Goal: Information Seeking & Learning: Learn about a topic

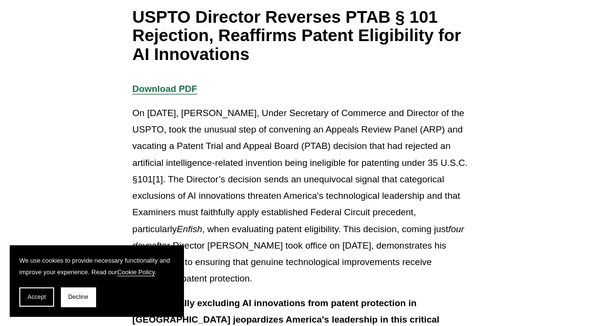
scroll to position [193, 0]
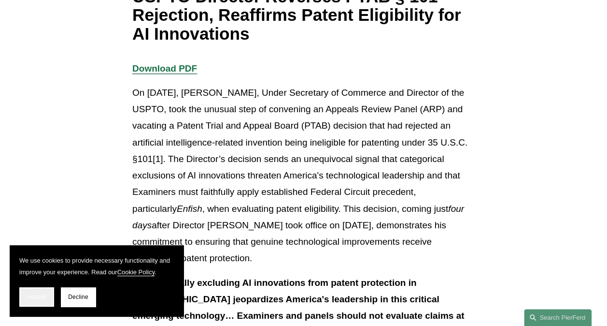
click at [44, 294] on span "Accept" at bounding box center [37, 296] width 18 height 7
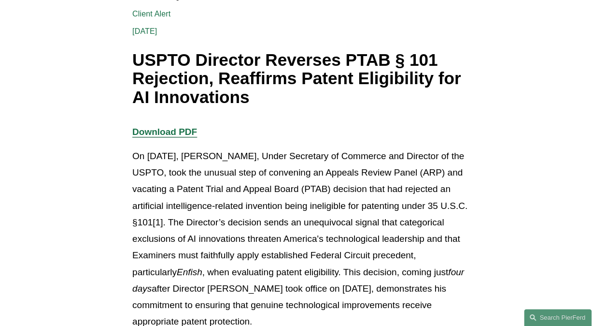
scroll to position [145, 0]
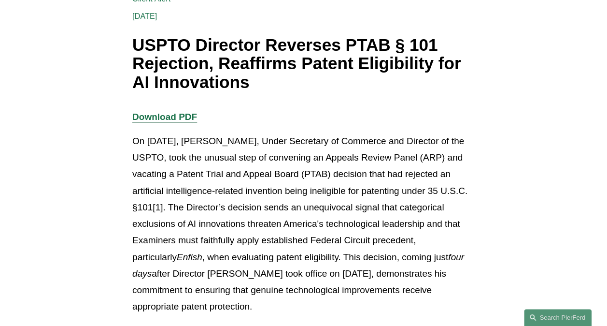
click at [286, 211] on p "On September 26, 2025, John Squires, Under Secretary of Commerce and Director o…" at bounding box center [303, 224] width 343 height 182
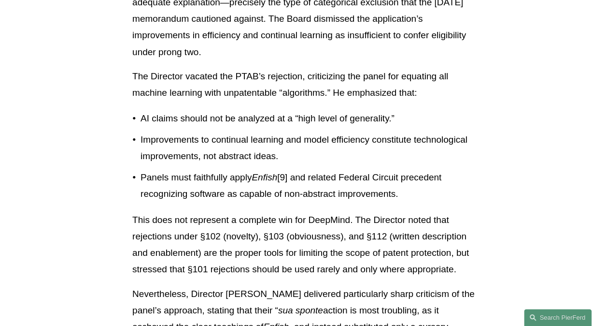
click at [166, 187] on p "Panels must faithfully apply Enfish [9] and related Federal Circuit precedent r…" at bounding box center [308, 185] width 334 height 33
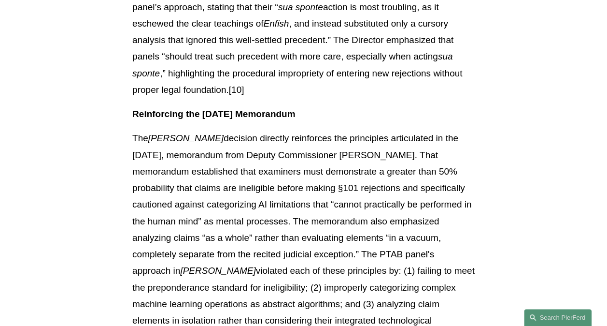
scroll to position [1638, 0]
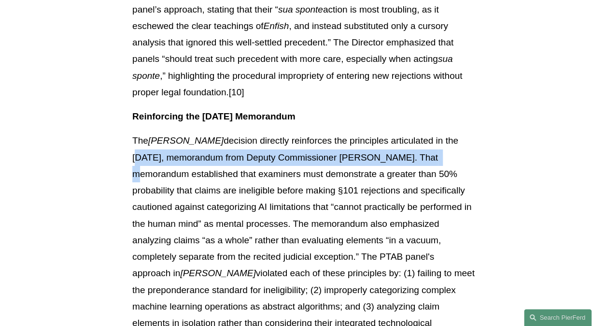
drag, startPoint x: 436, startPoint y: 124, endPoint x: 383, endPoint y: 148, distance: 58.6
click at [383, 148] on p "The Desjardins decision directly reinforces the principles articulated in the A…" at bounding box center [303, 239] width 343 height 215
copy p "August 4, 2025, memorandum from Deputy Commissioner Charles Kim."
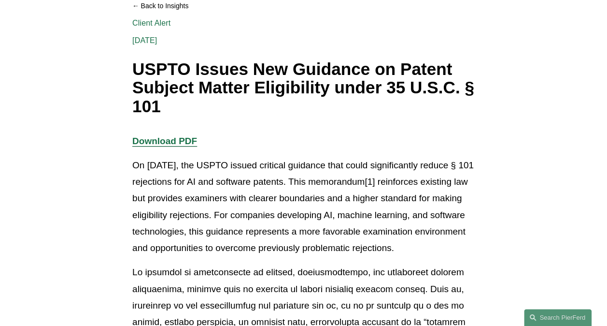
scroll to position [119, 0]
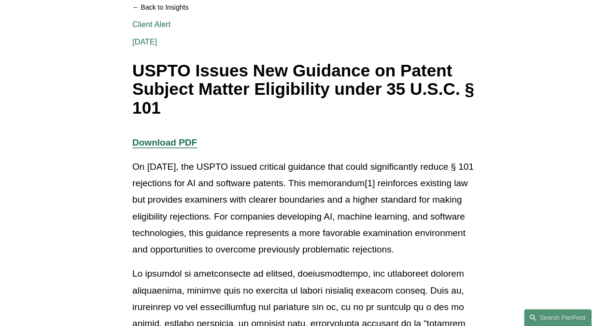
click at [176, 141] on strong "Download PDF" at bounding box center [164, 142] width 65 height 10
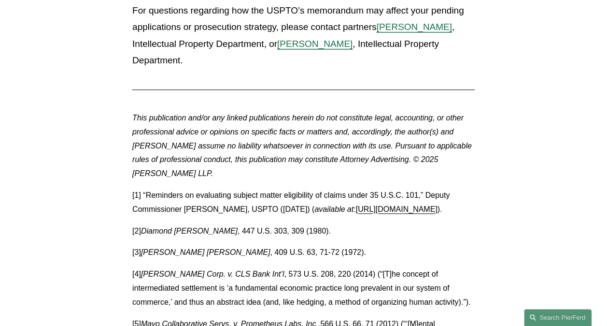
scroll to position [2196, 0]
click at [356, 211] on link "[URL][DOMAIN_NAME]" at bounding box center [397, 209] width 82 height 8
click at [173, 189] on p "[1] “Reminders on evaluating subject matter eligibility of claims under 35 U.S.…" at bounding box center [303, 203] width 343 height 28
drag, startPoint x: 143, startPoint y: 183, endPoint x: 232, endPoint y: 187, distance: 90.0
click at [232, 189] on p "[1] “Reminders on evaluating subject matter eligibility of claims under 35 U.S.…" at bounding box center [303, 203] width 343 height 28
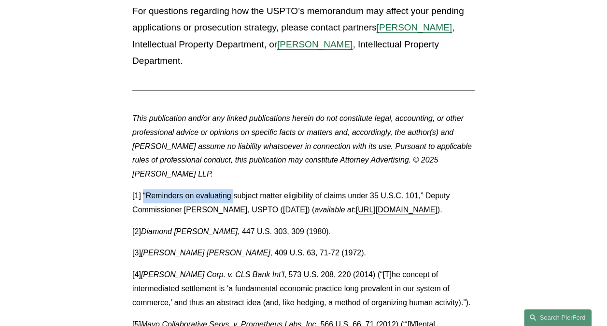
click at [150, 189] on p "[1] “Reminders on evaluating subject matter eligibility of claims under 35 U.S.…" at bounding box center [303, 203] width 343 height 28
drag, startPoint x: 147, startPoint y: 183, endPoint x: 317, endPoint y: 196, distance: 170.5
click at [317, 196] on p "[1] “Reminders on evaluating subject matter eligibility of claims under 35 U.S.…" at bounding box center [303, 203] width 343 height 28
copy p "Reminders on evaluating subject matter eligibility of claims under 35 U.S.C. 10…"
